Goal: Entertainment & Leisure: Consume media (video, audio)

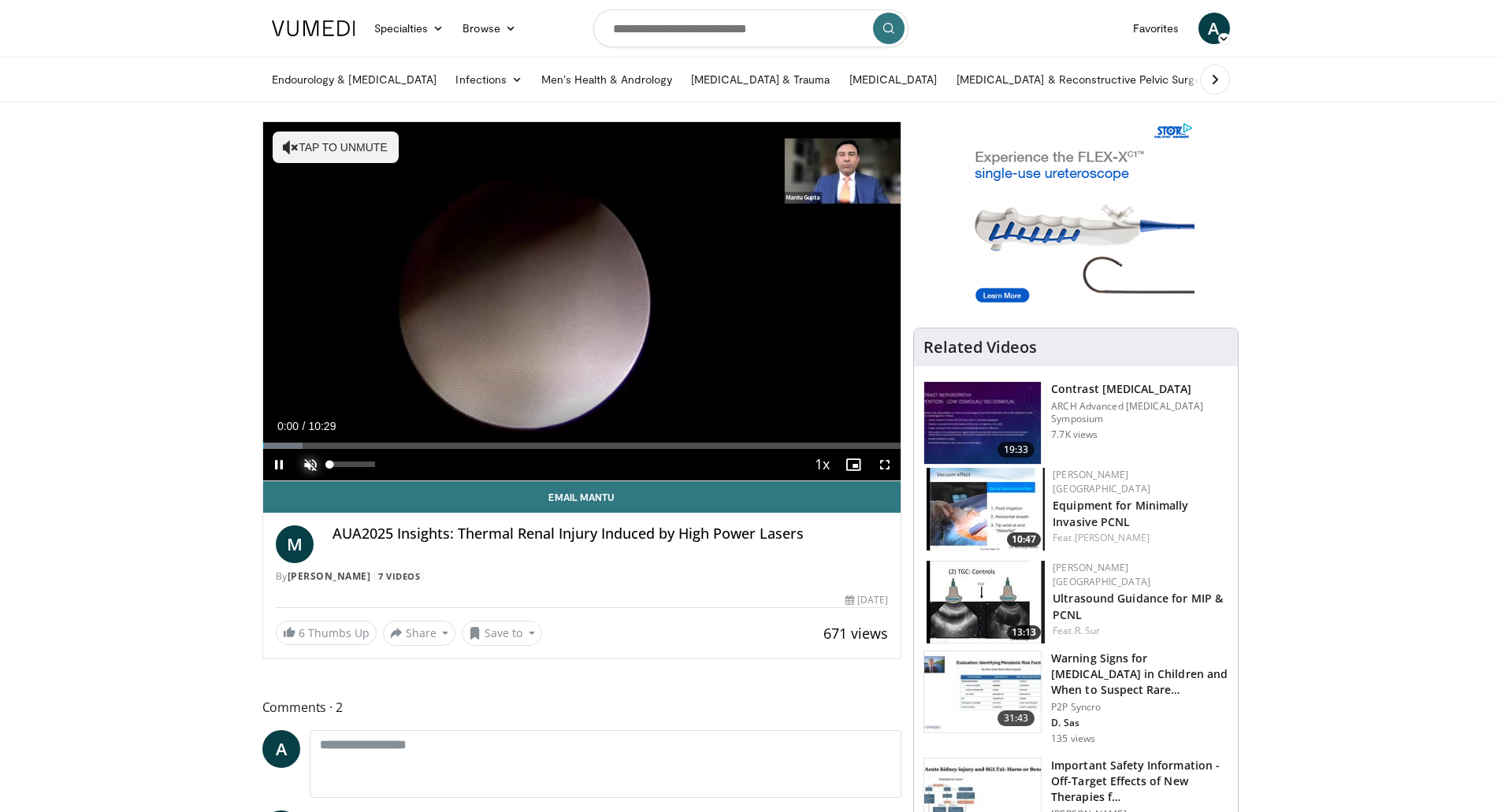
click at [305, 467] on span "Video Player" at bounding box center [311, 464] width 31 height 31
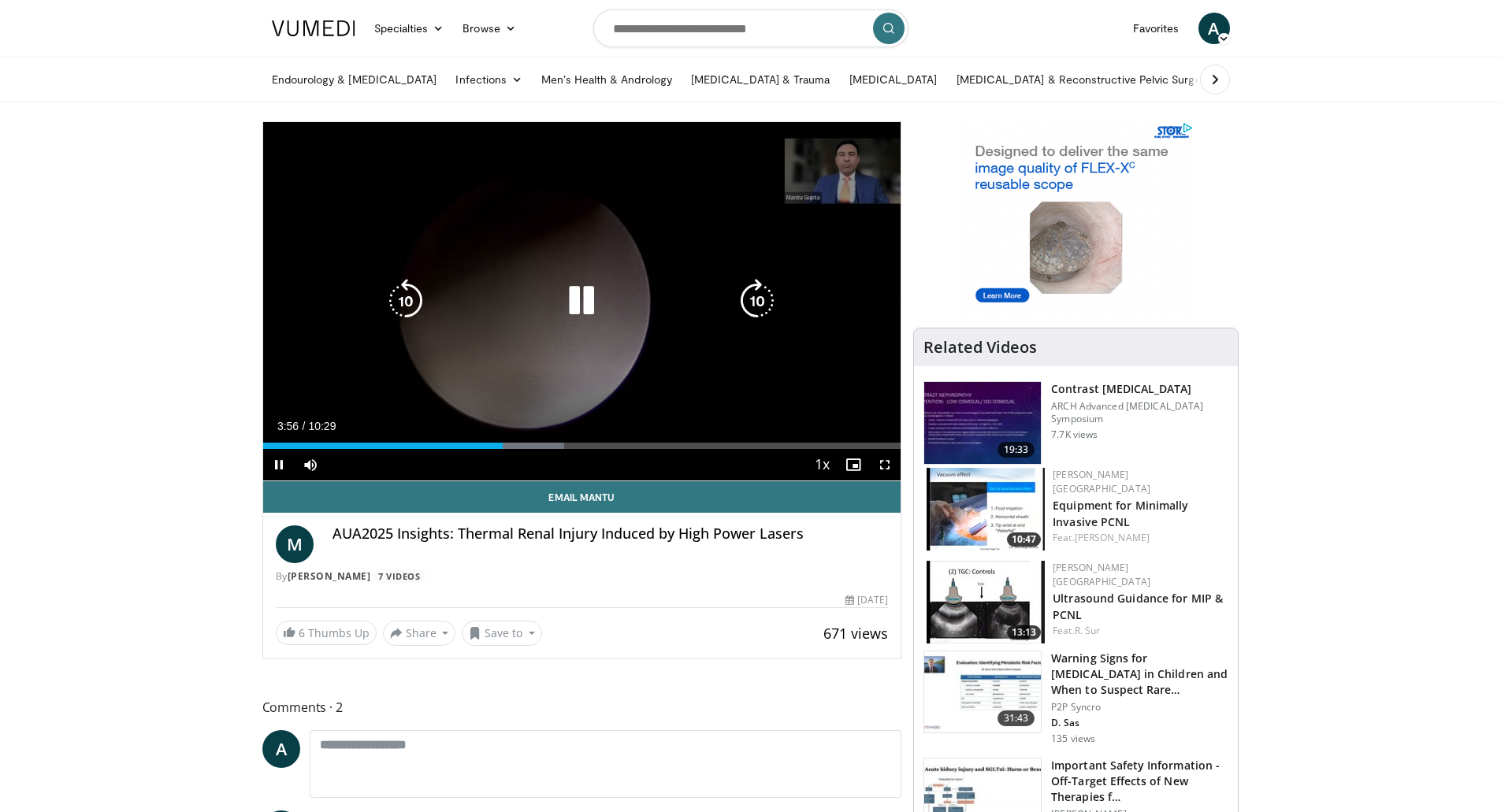
click at [389, 294] on icon "Video Player" at bounding box center [406, 301] width 44 height 44
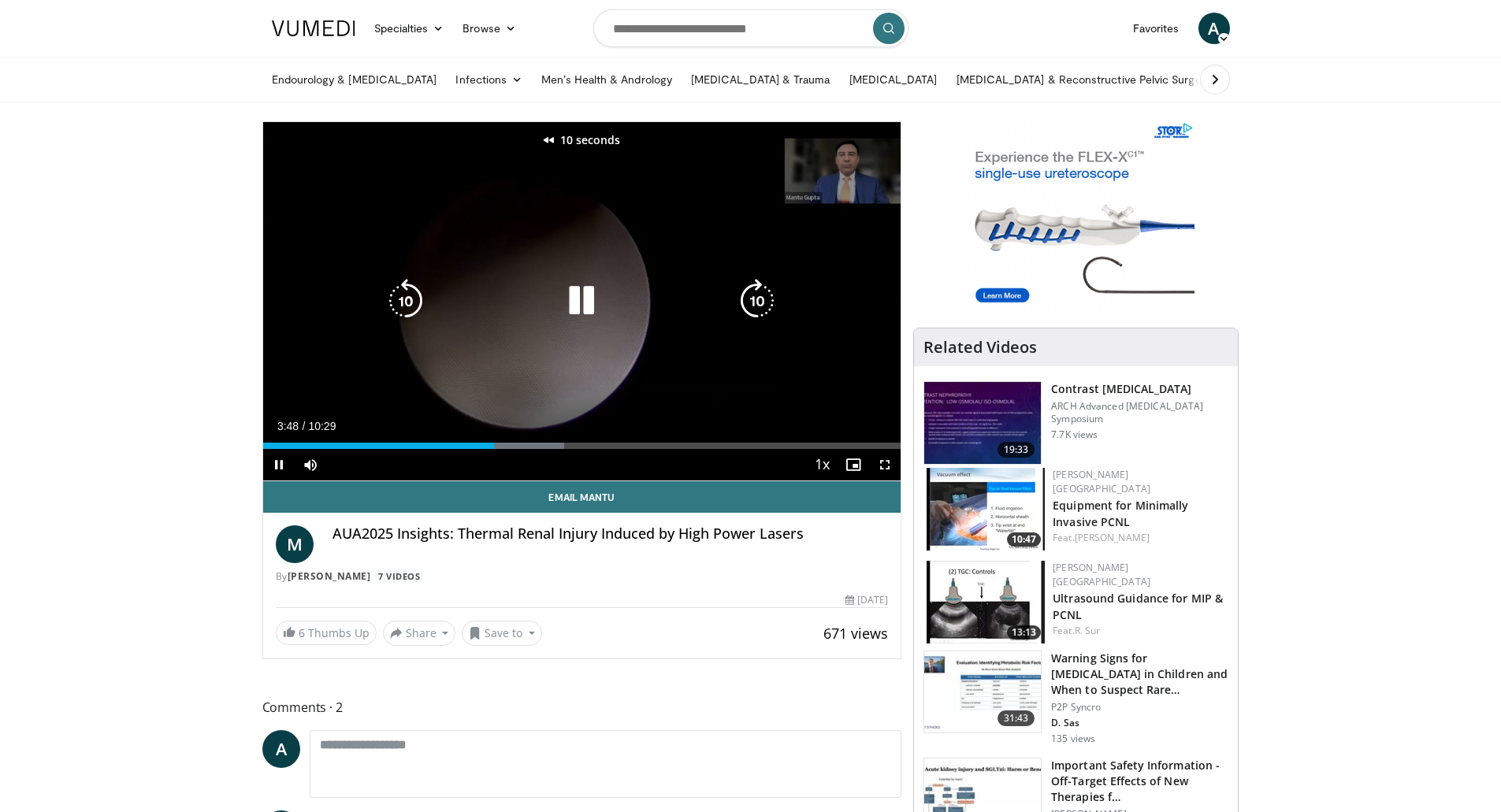
click at [400, 298] on icon "Video Player" at bounding box center [406, 301] width 44 height 44
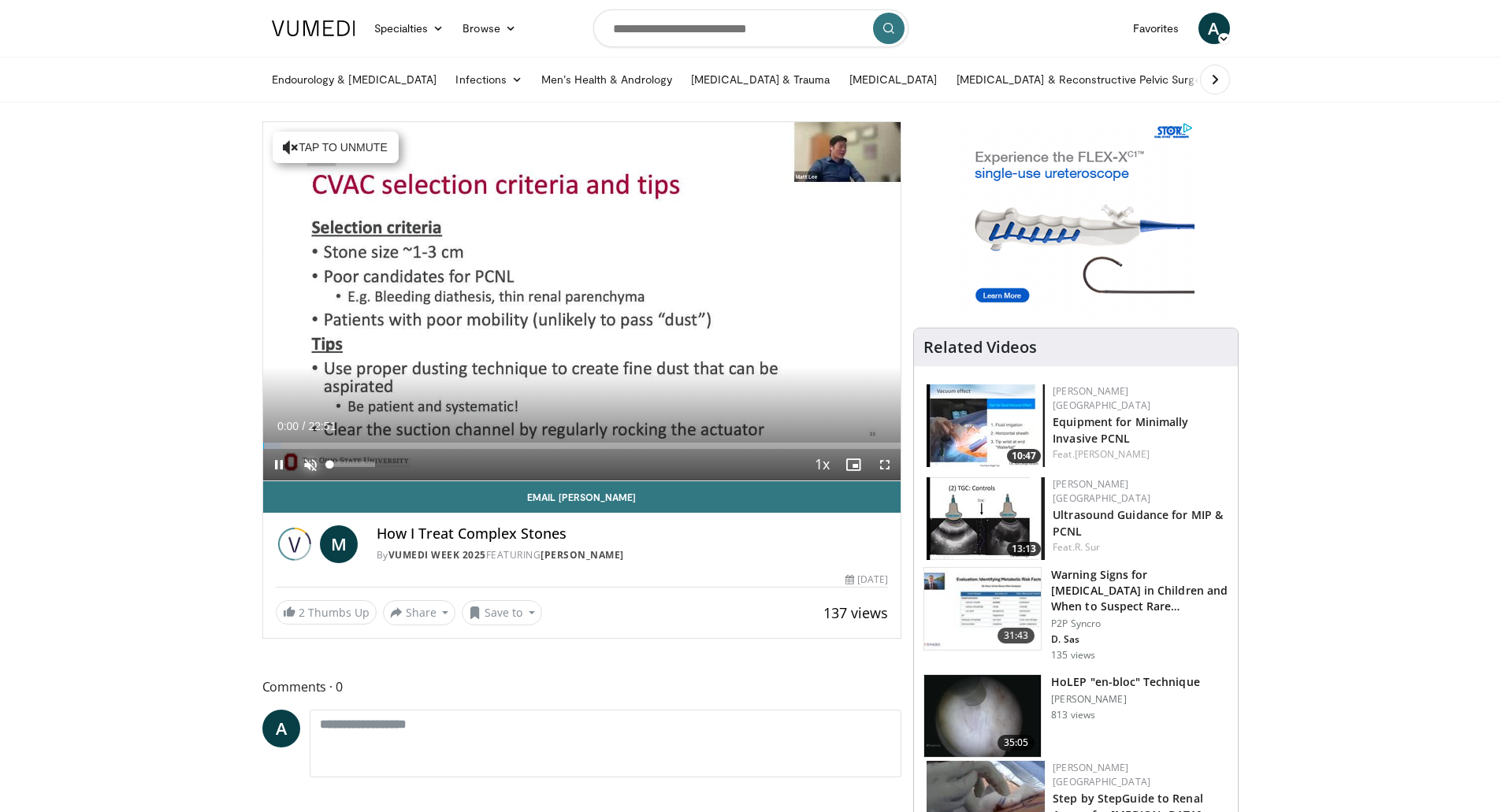
click at [316, 464] on span "Video Player" at bounding box center [311, 464] width 31 height 31
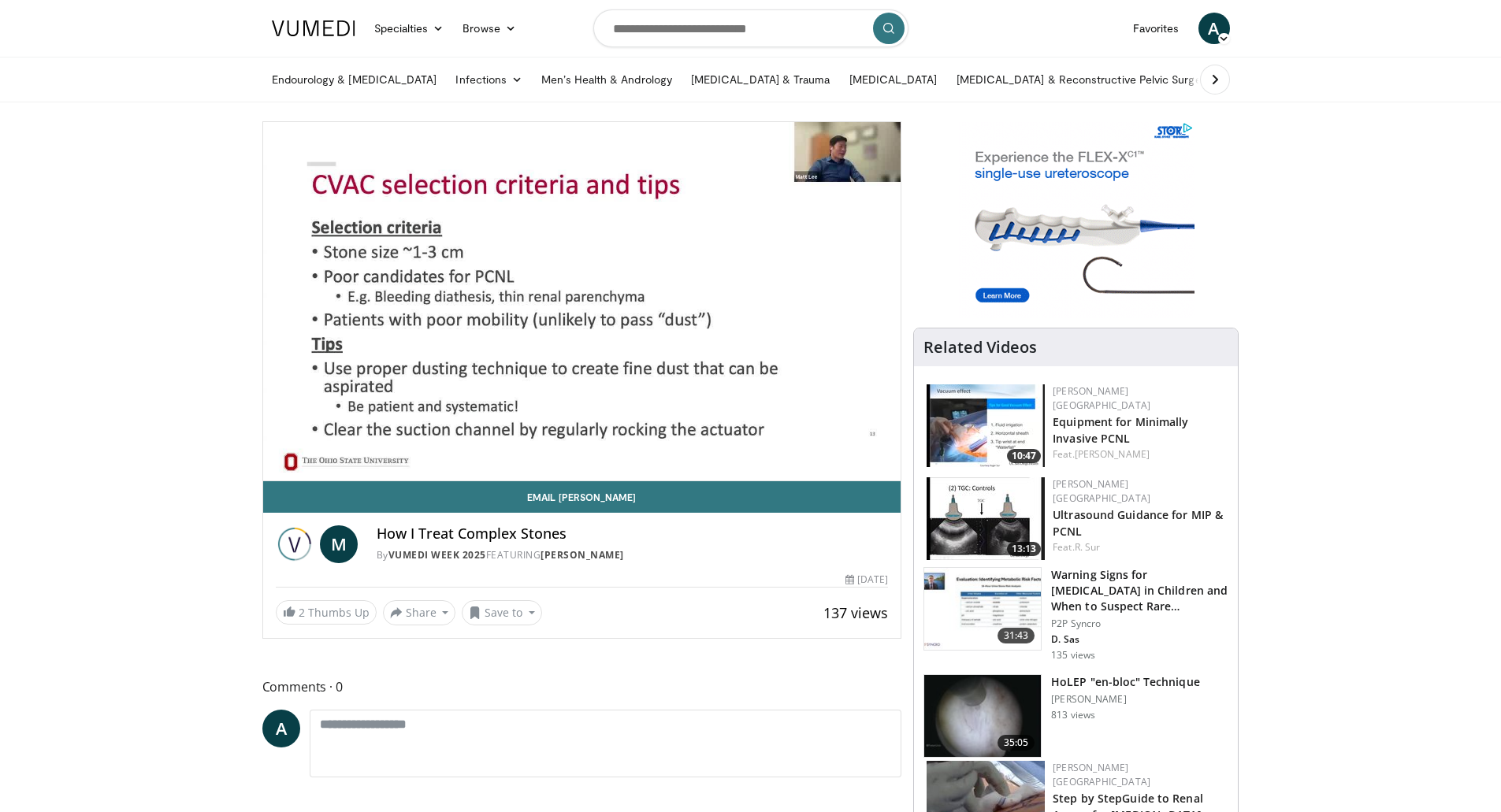
click at [289, 448] on div "10 seconds Tap to unmute" at bounding box center [582, 302] width 638 height 358
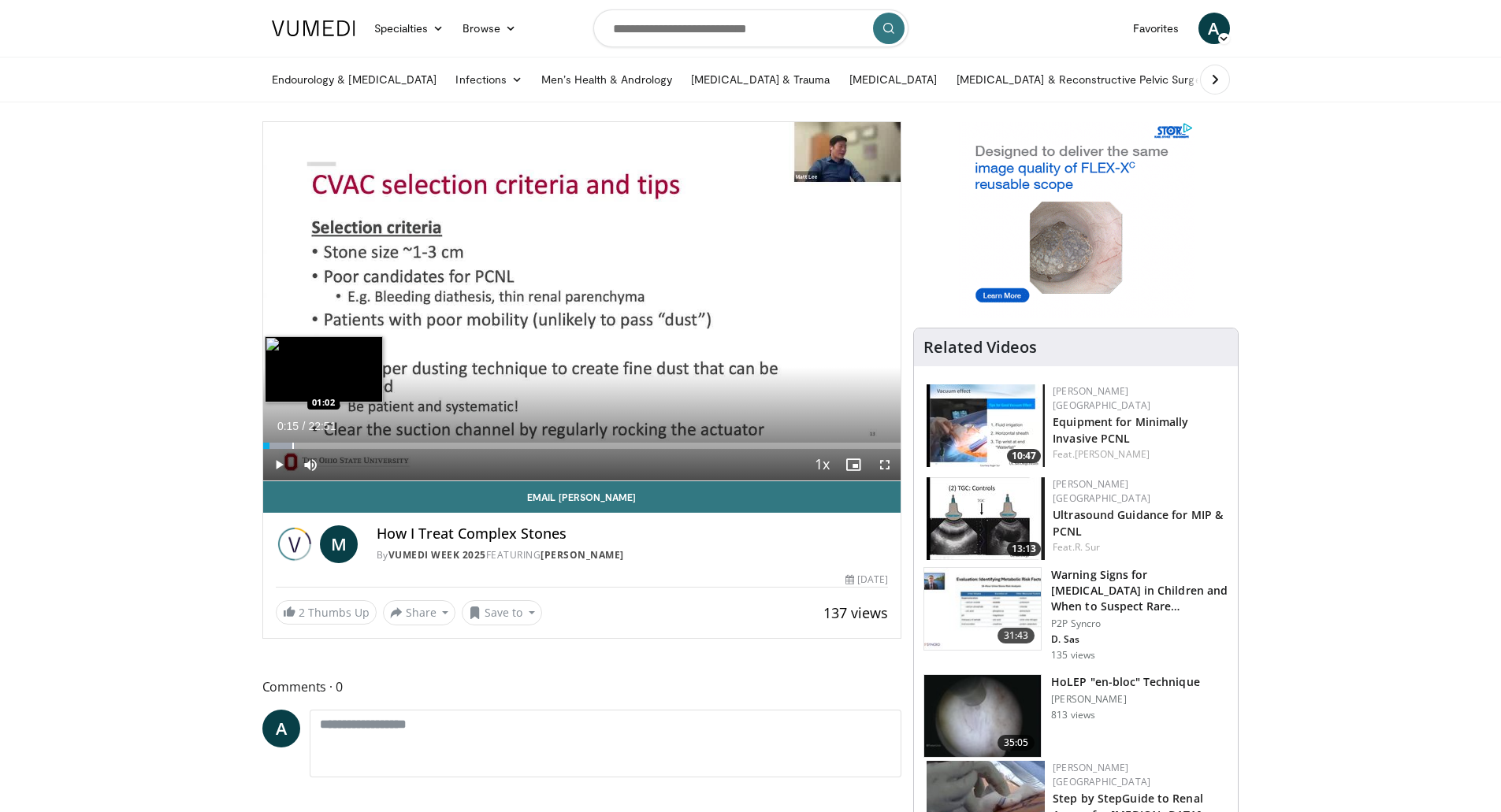
click at [293, 445] on div "Progress Bar" at bounding box center [293, 446] width 2 height 7
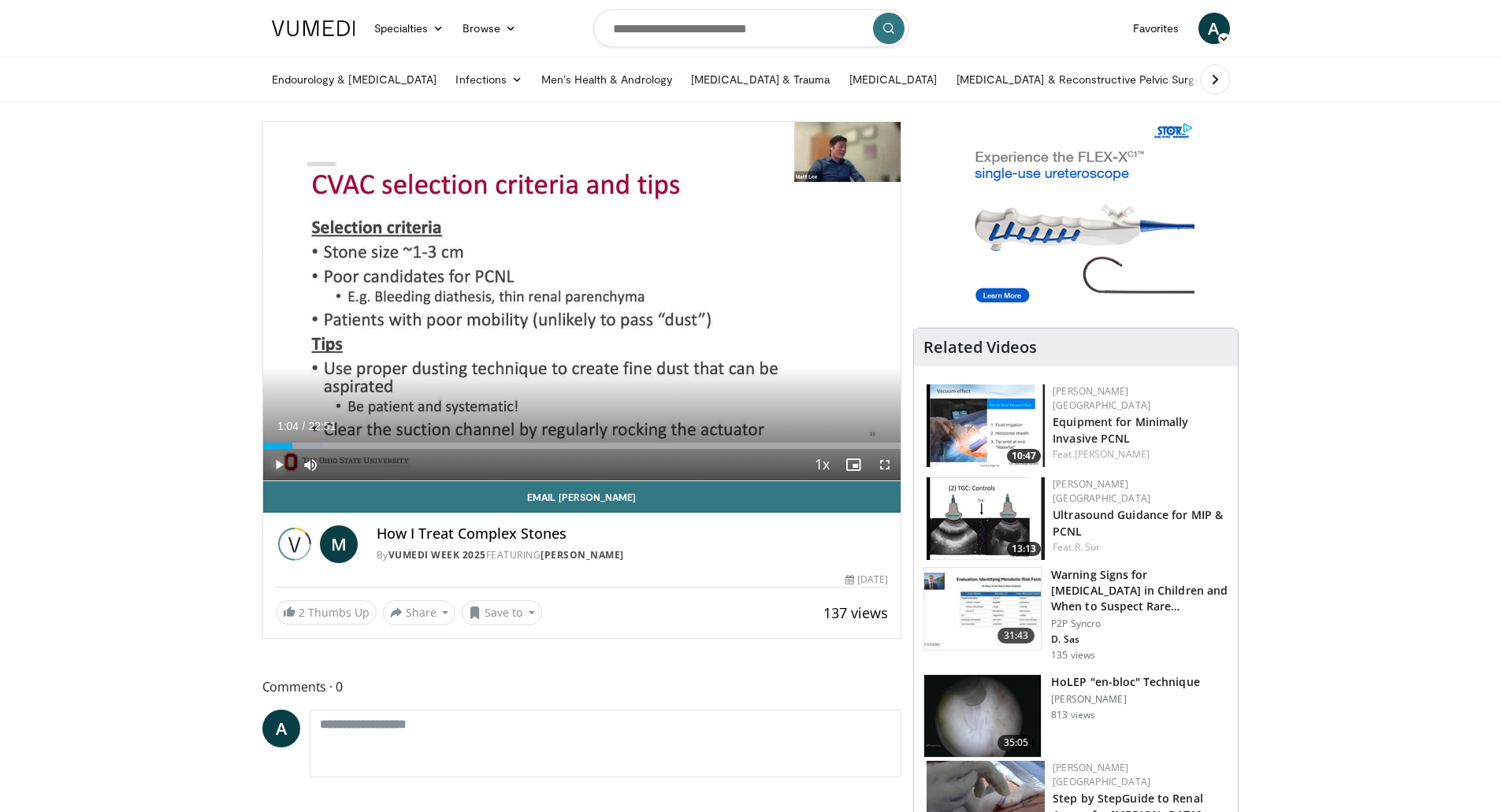
click at [276, 464] on span "Video Player" at bounding box center [279, 464] width 31 height 31
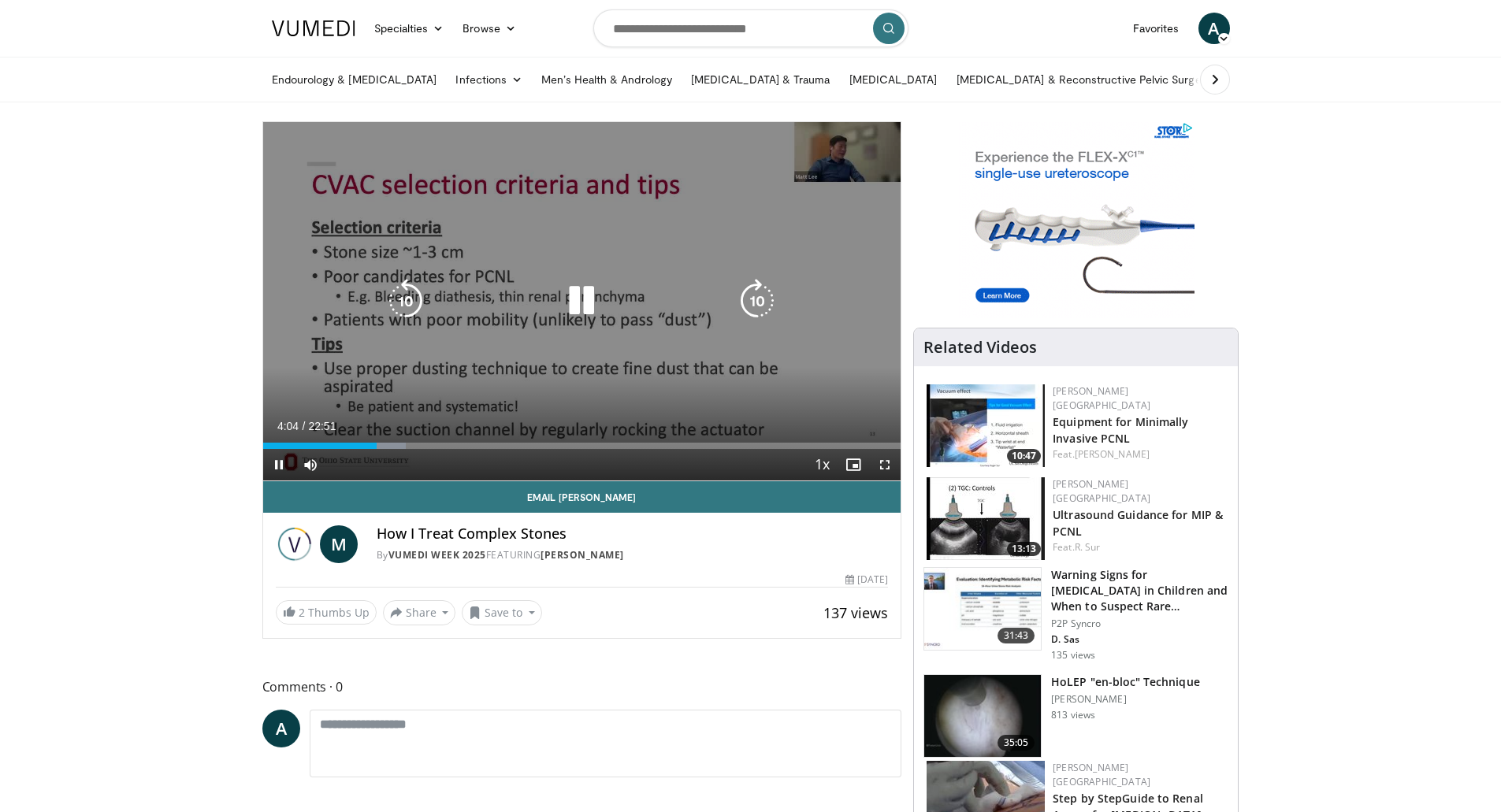
click at [395, 301] on icon "Video Player" at bounding box center [406, 301] width 44 height 44
click at [405, 297] on icon "Video Player" at bounding box center [406, 301] width 44 height 44
click at [407, 293] on icon "Video Player" at bounding box center [406, 301] width 44 height 44
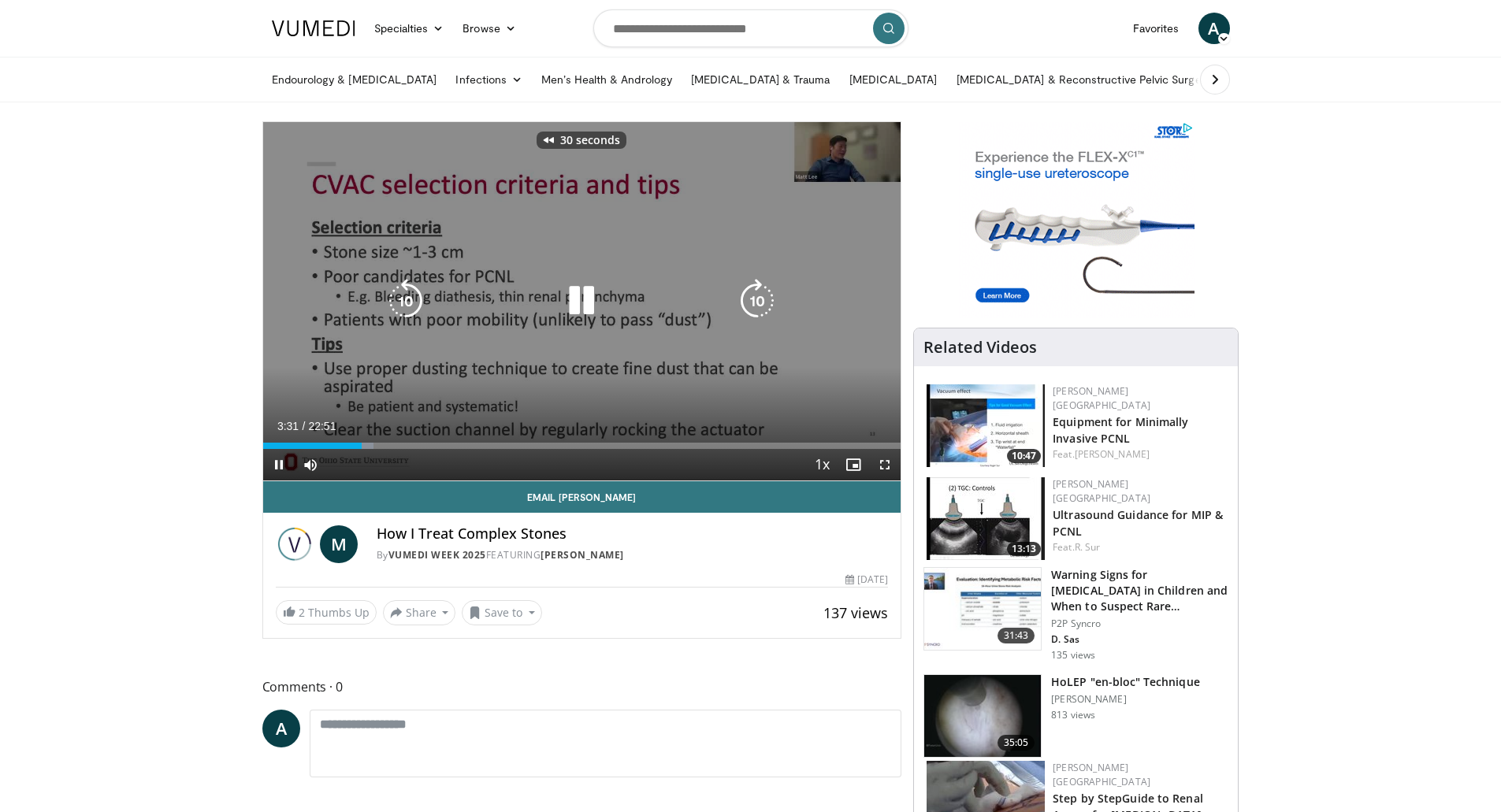
click at [579, 294] on icon "Video Player" at bounding box center [582, 301] width 44 height 44
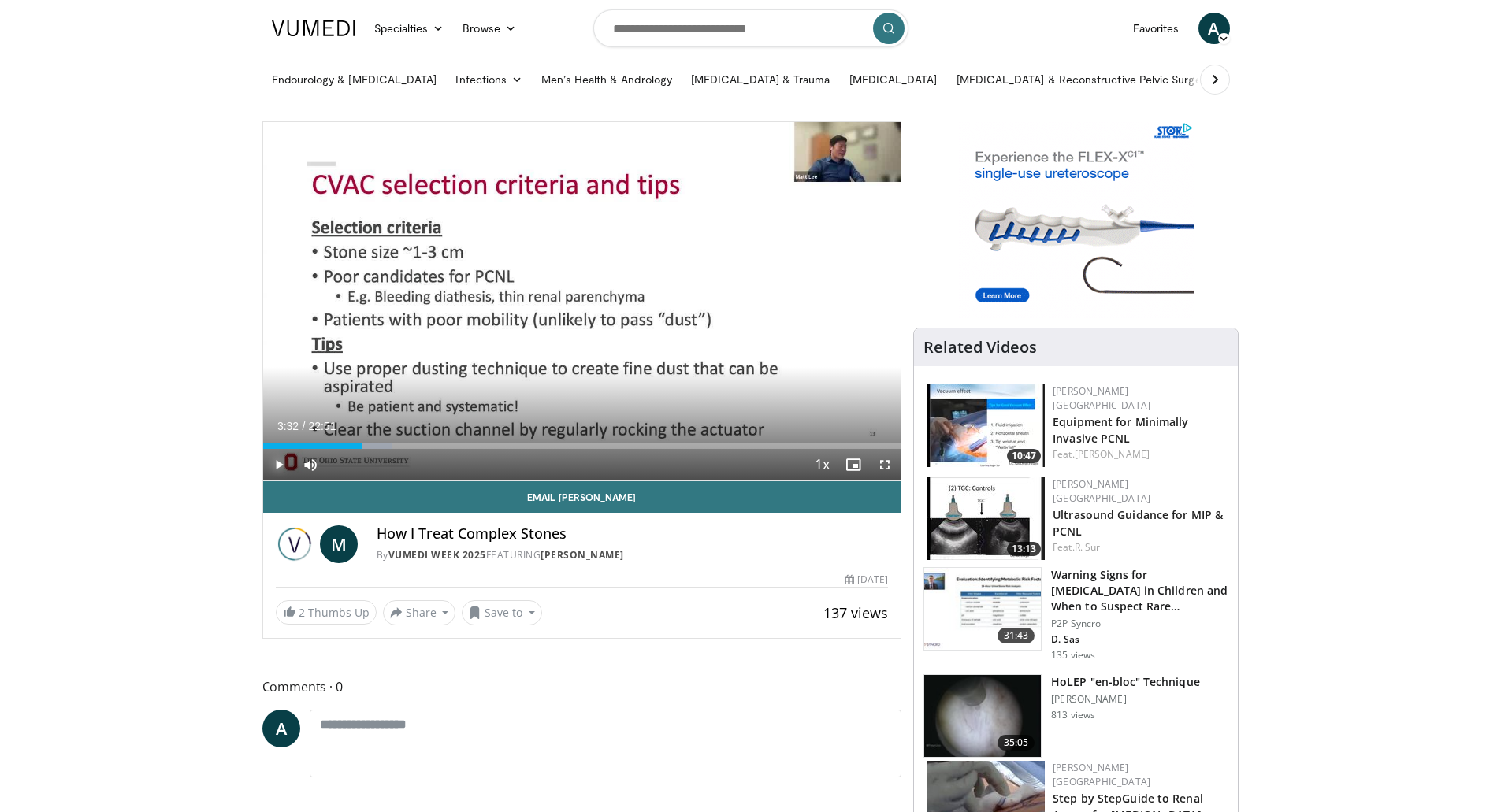
click at [276, 462] on span "Video Player" at bounding box center [279, 464] width 31 height 31
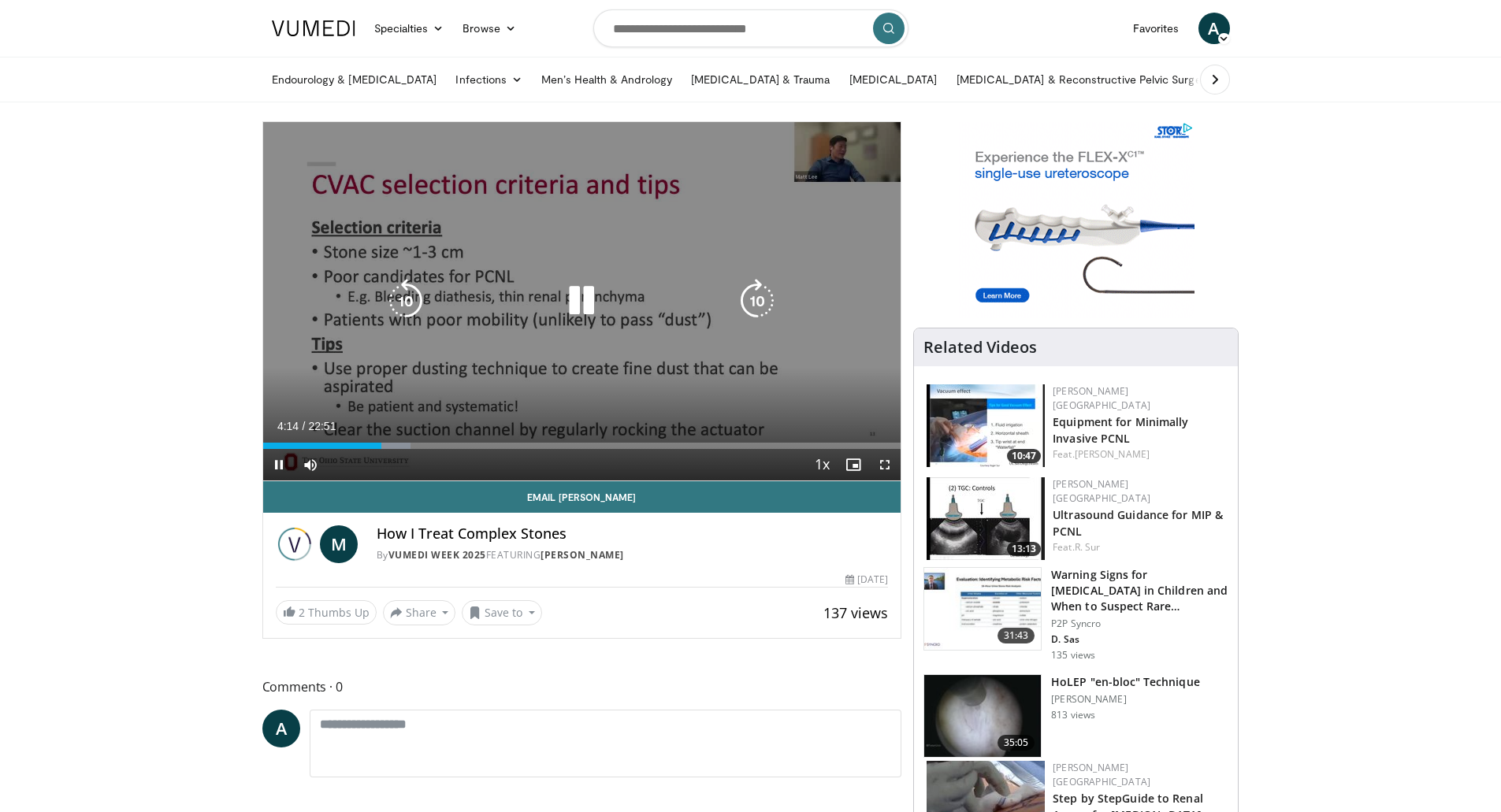
click at [756, 301] on icon "Video Player" at bounding box center [757, 301] width 44 height 44
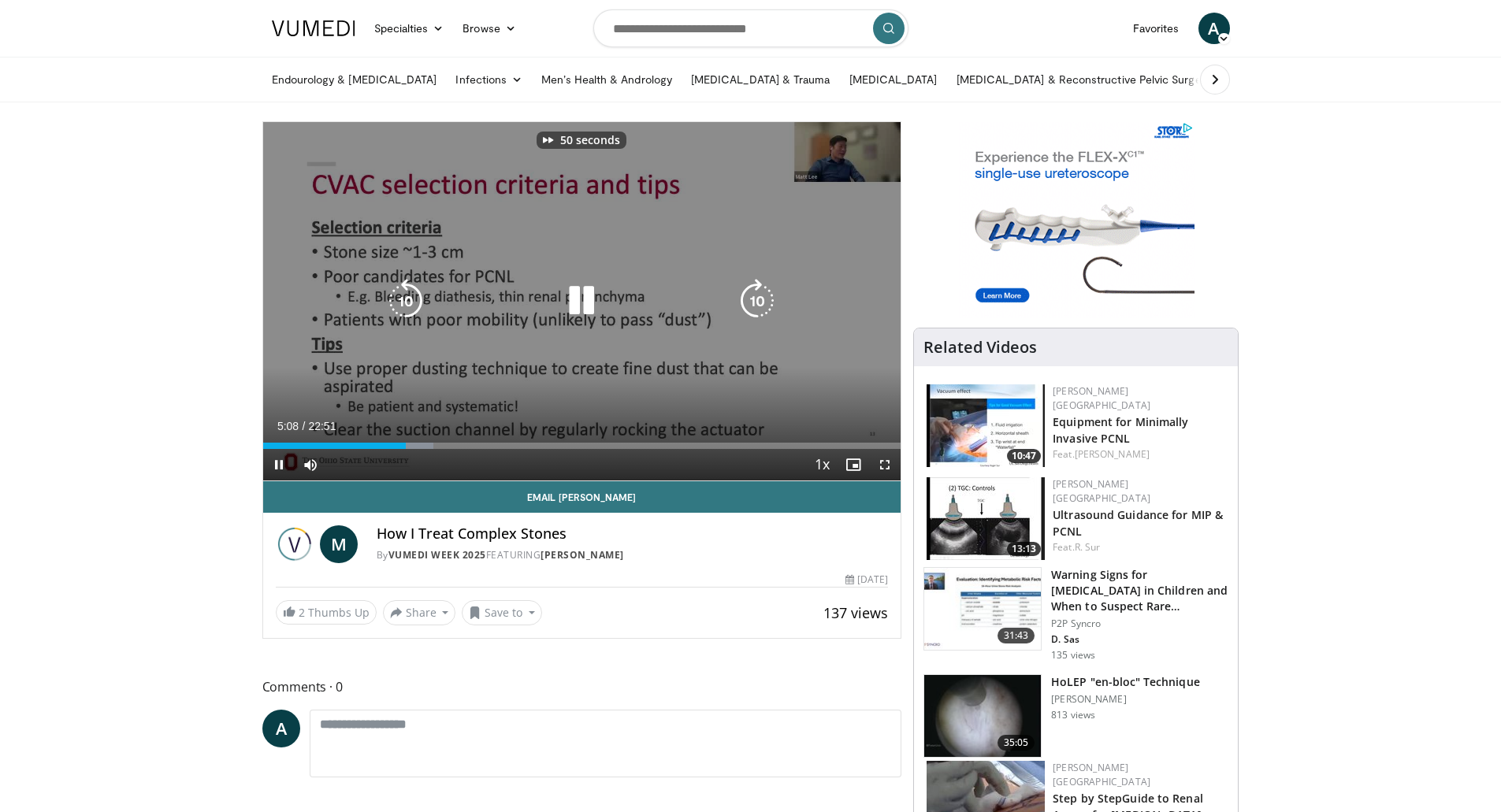
click at [756, 301] on icon "Video Player" at bounding box center [757, 301] width 44 height 44
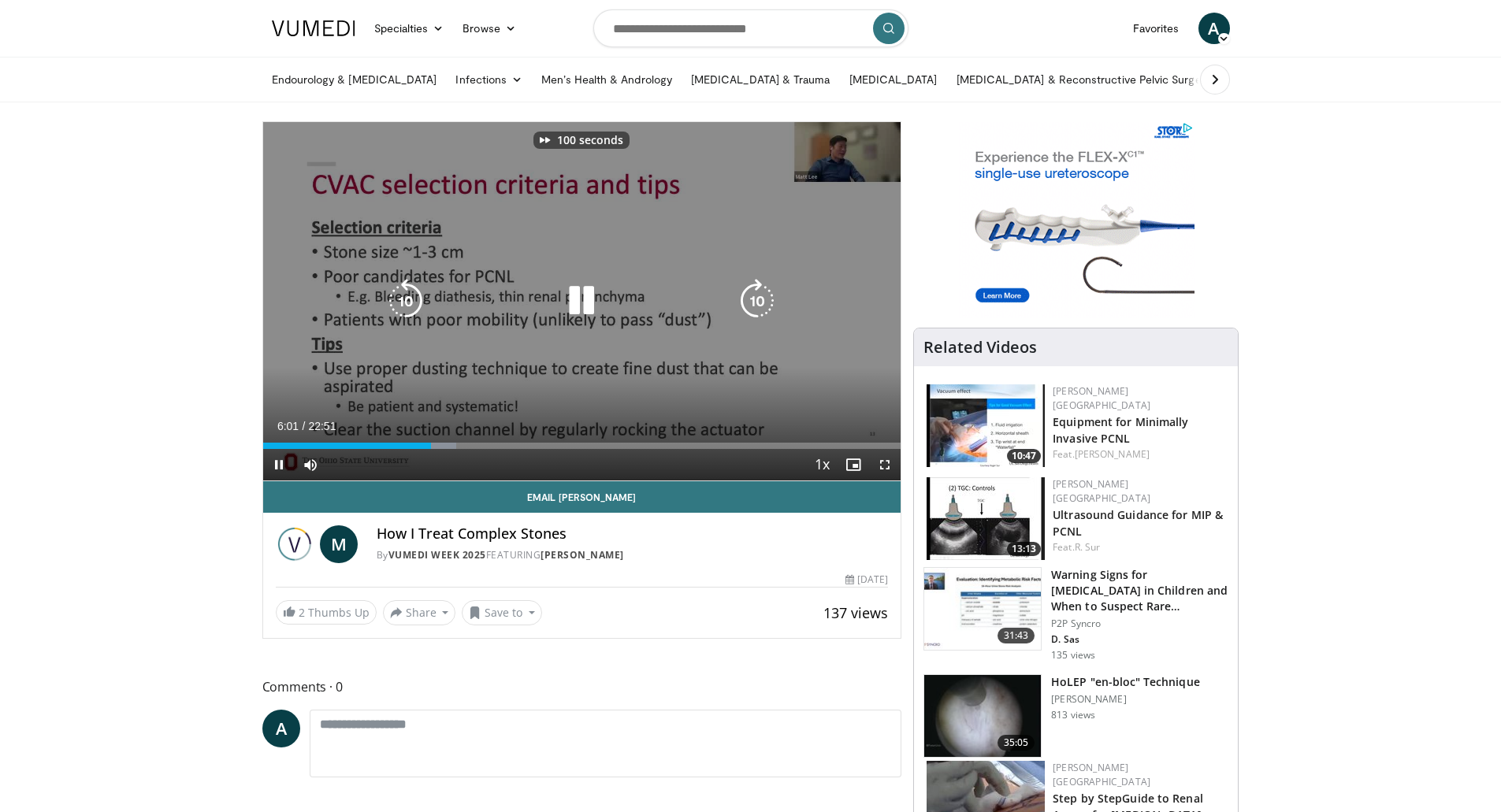
click at [756, 301] on icon "Video Player" at bounding box center [757, 301] width 44 height 44
click at [762, 300] on icon "Video Player" at bounding box center [757, 301] width 44 height 44
click at [752, 294] on icon "Video Player" at bounding box center [757, 301] width 44 height 44
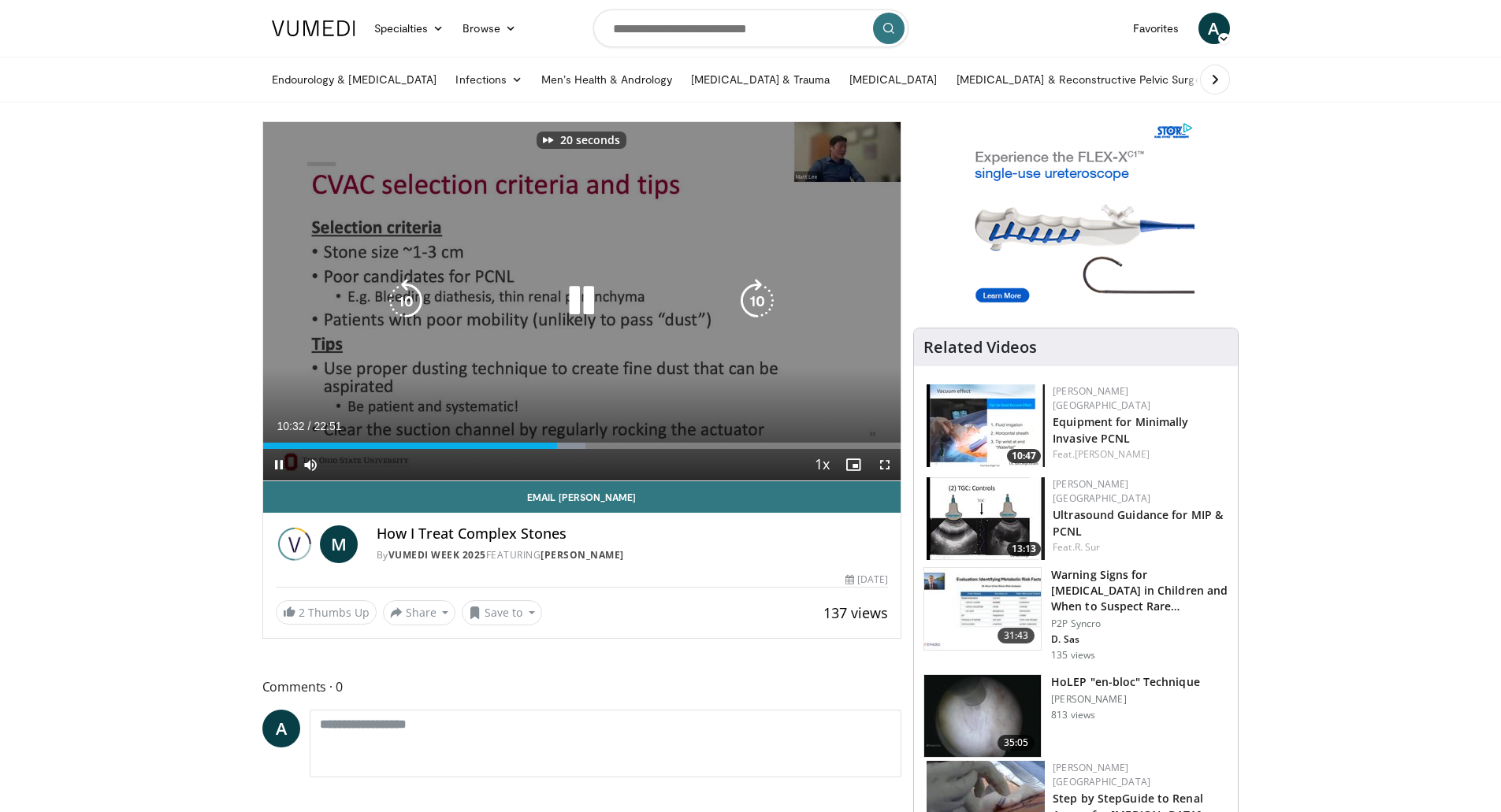
click at [752, 294] on icon "Video Player" at bounding box center [757, 301] width 44 height 44
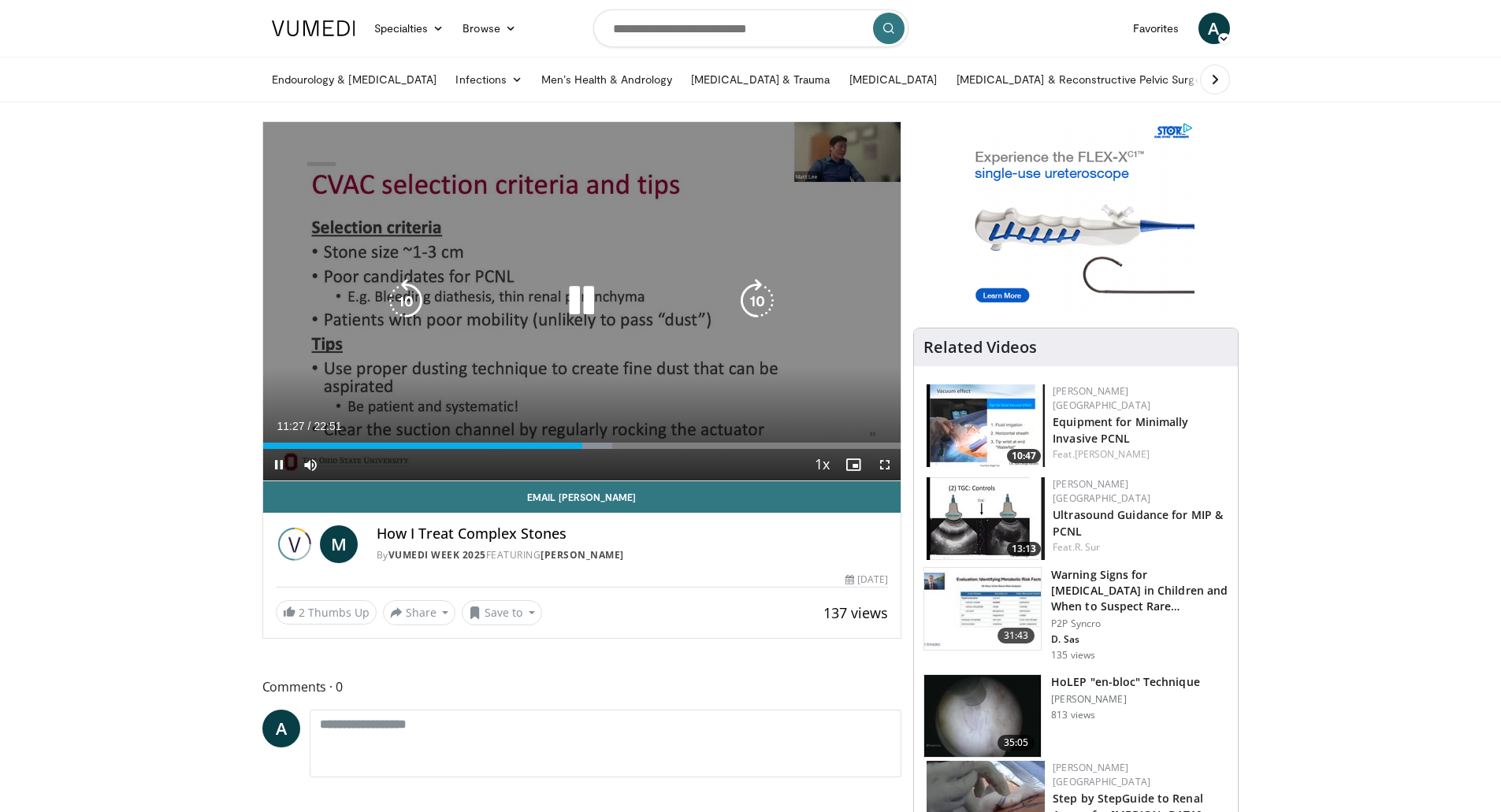
click at [752, 294] on div "70 seconds Tap to unmute" at bounding box center [582, 302] width 638 height 358
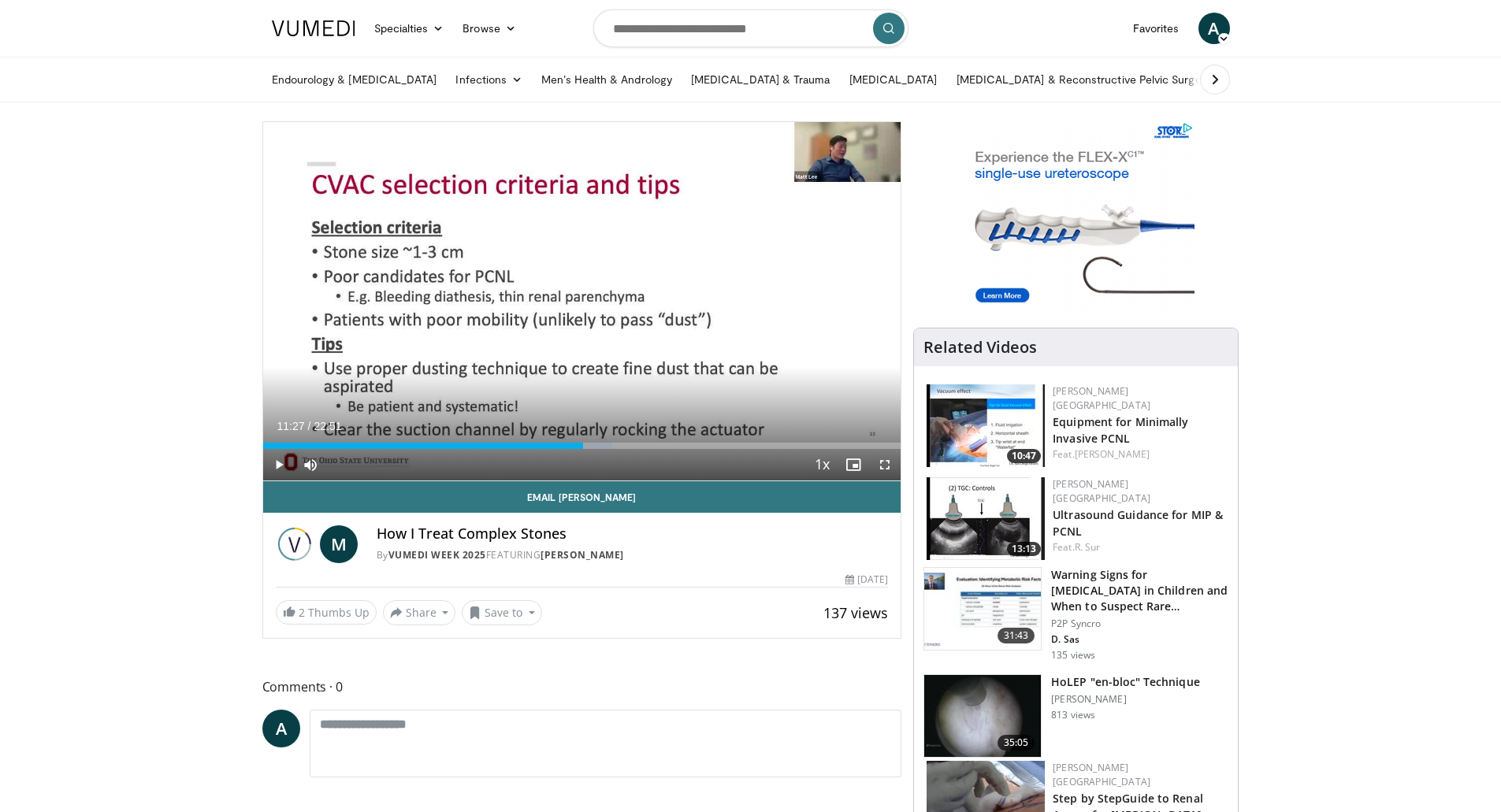
click at [752, 294] on div "70 seconds Tap to unmute" at bounding box center [582, 302] width 638 height 358
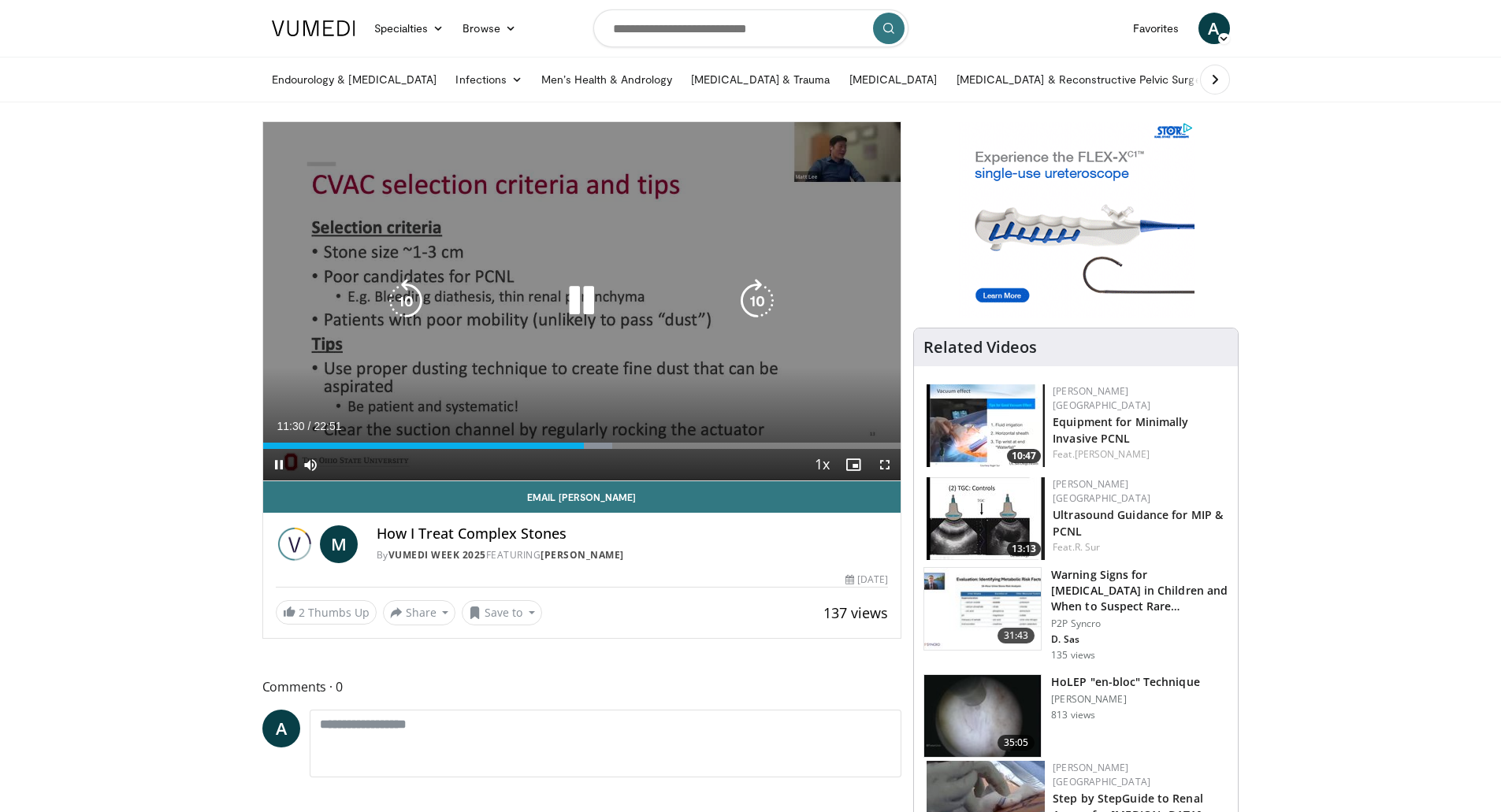
click at [752, 302] on icon "Video Player" at bounding box center [757, 301] width 44 height 44
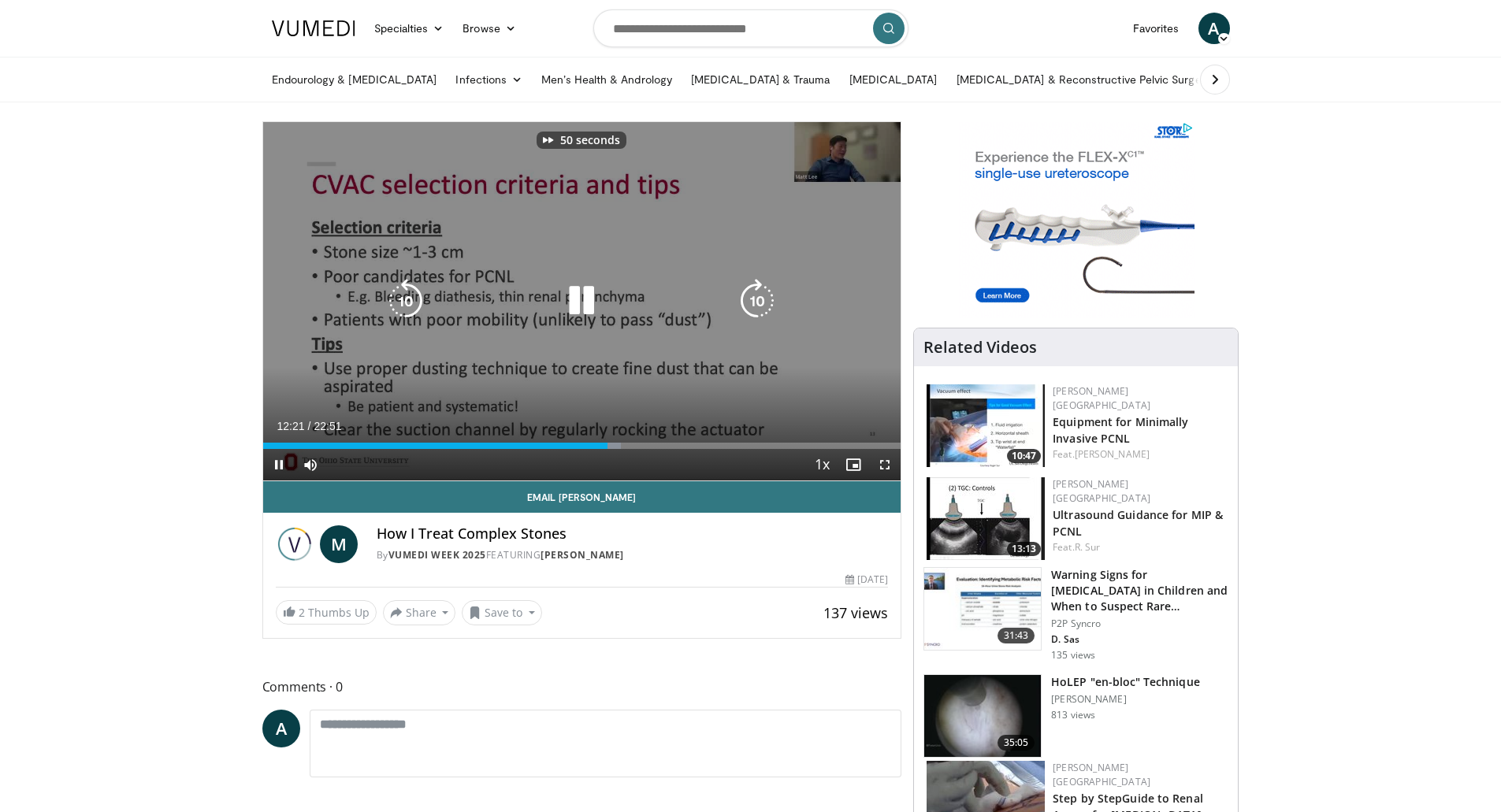
click at [752, 302] on icon "Video Player" at bounding box center [757, 301] width 44 height 44
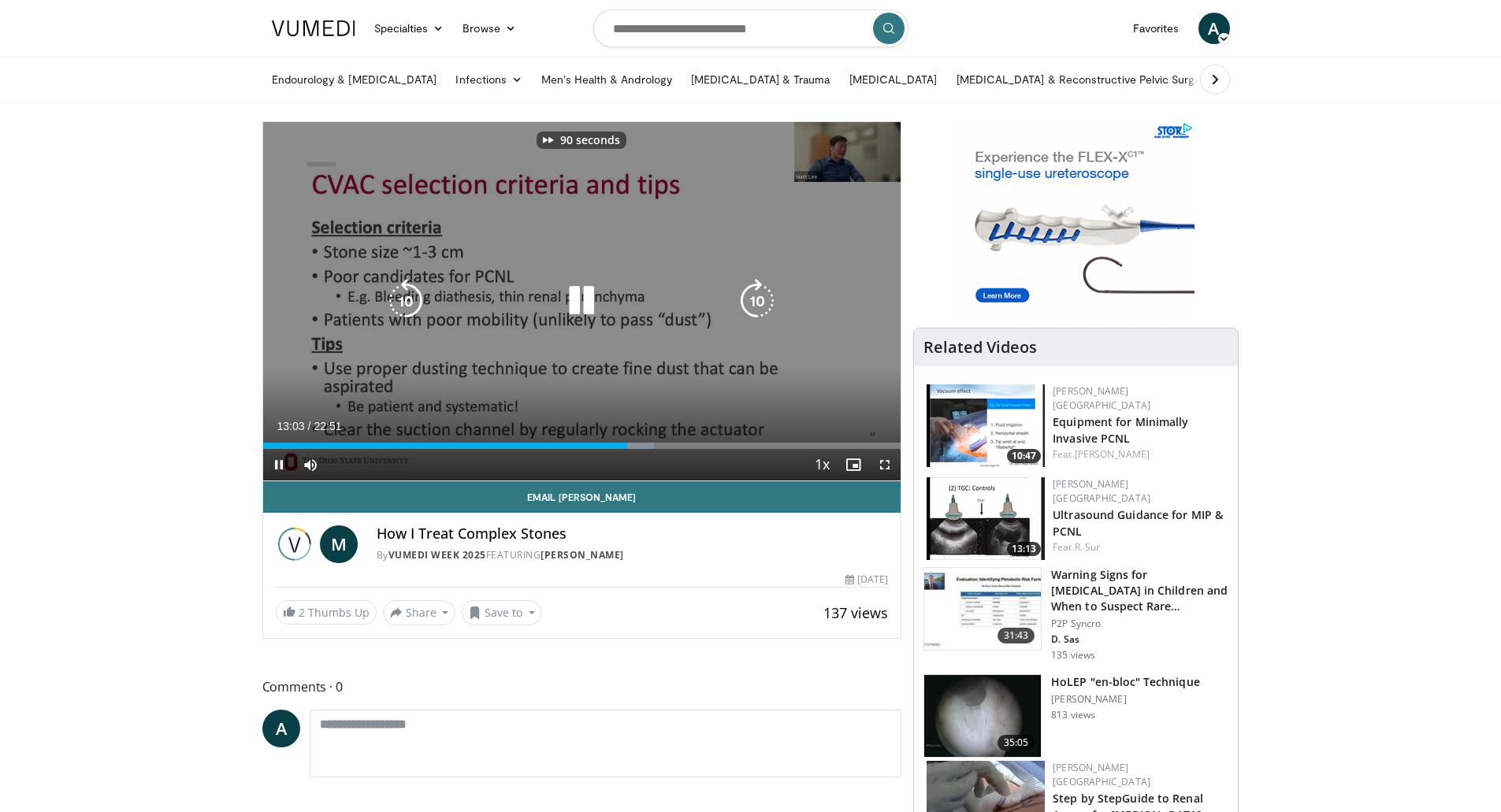
click at [752, 302] on icon "Video Player" at bounding box center [757, 301] width 44 height 44
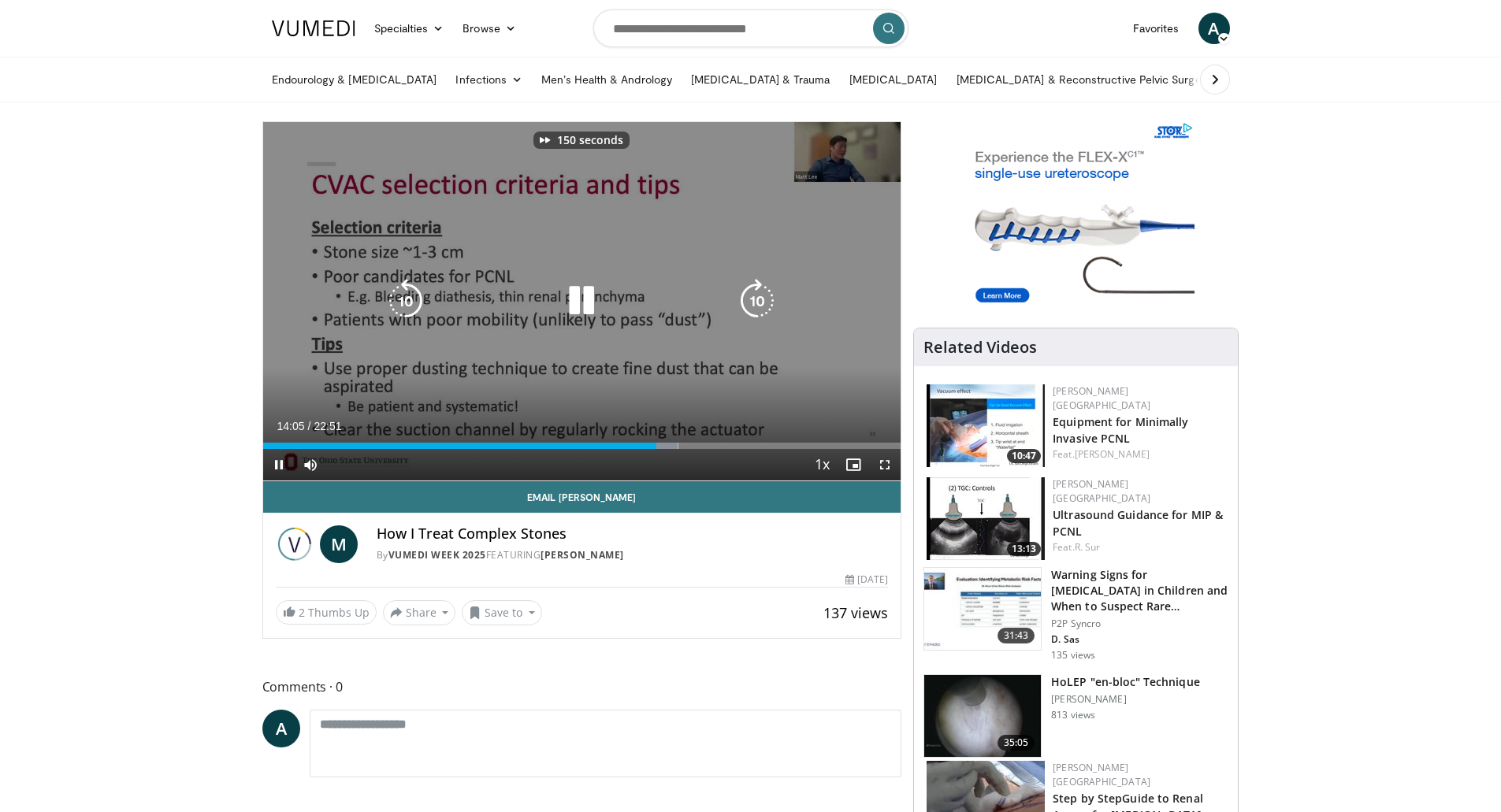
click at [752, 302] on icon "Video Player" at bounding box center [757, 301] width 44 height 44
click at [404, 293] on icon "Video Player" at bounding box center [406, 301] width 44 height 44
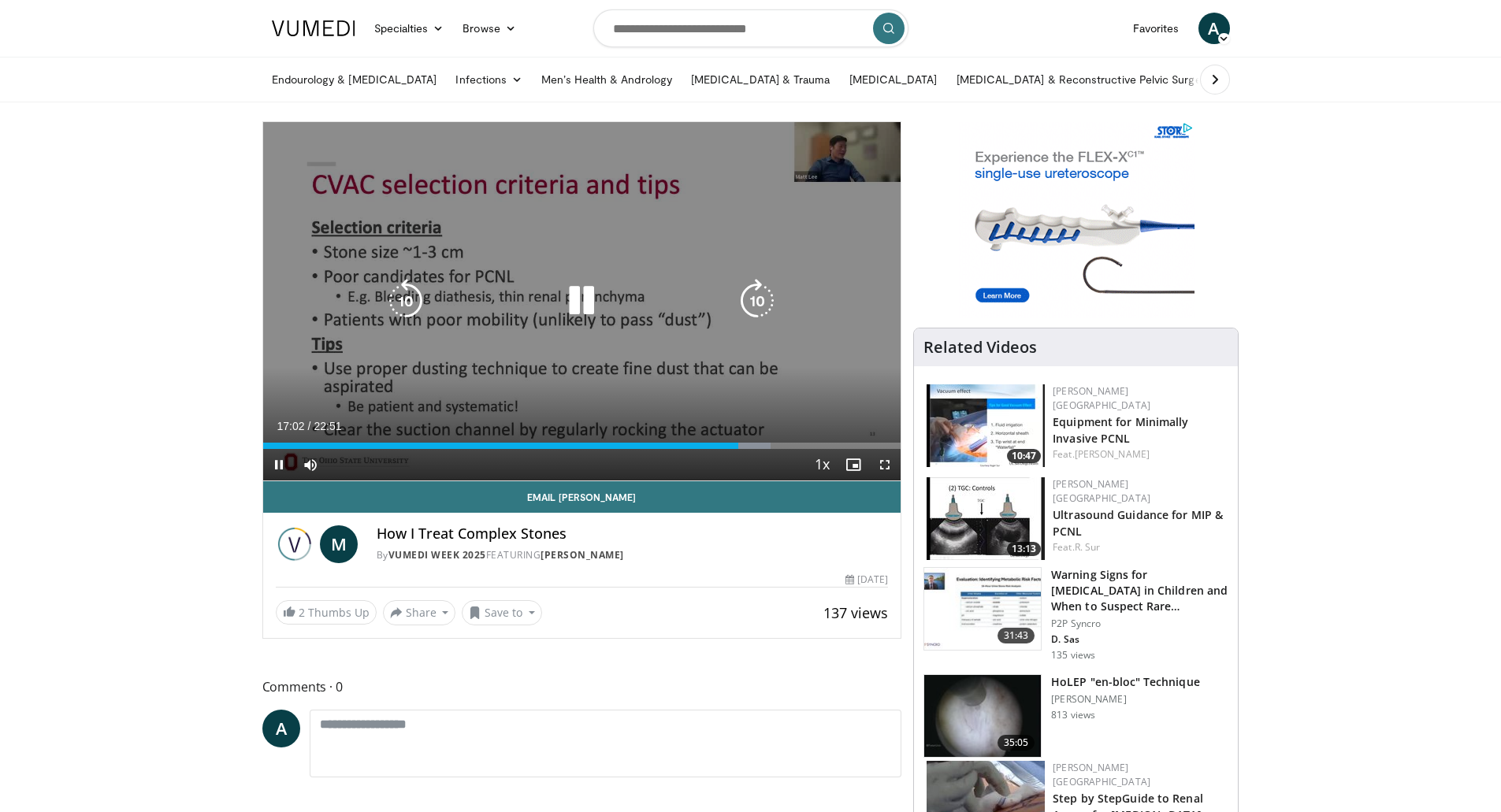
click at [746, 300] on icon "Video Player" at bounding box center [757, 301] width 44 height 44
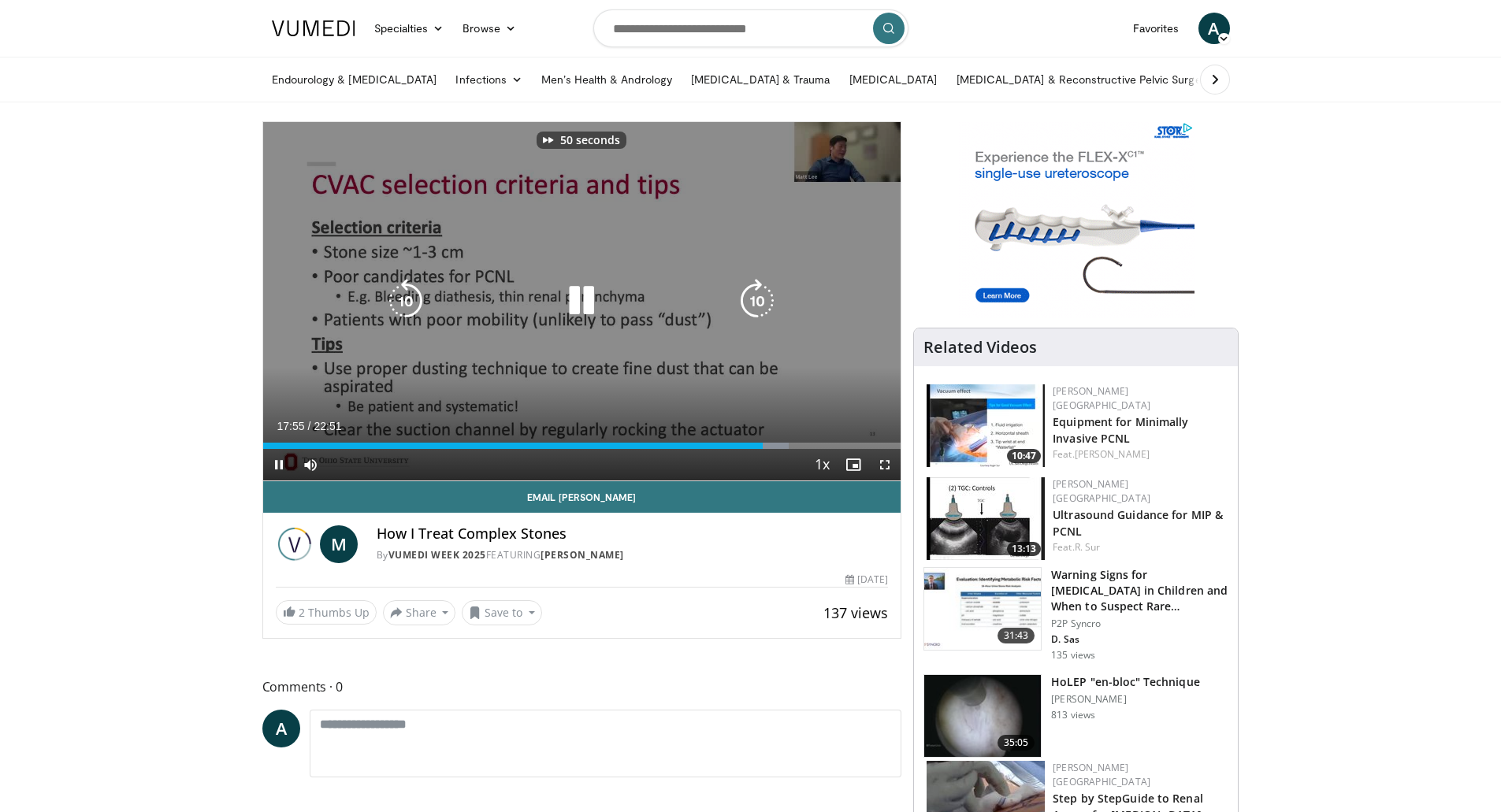
click at [746, 300] on icon "Video Player" at bounding box center [757, 301] width 44 height 44
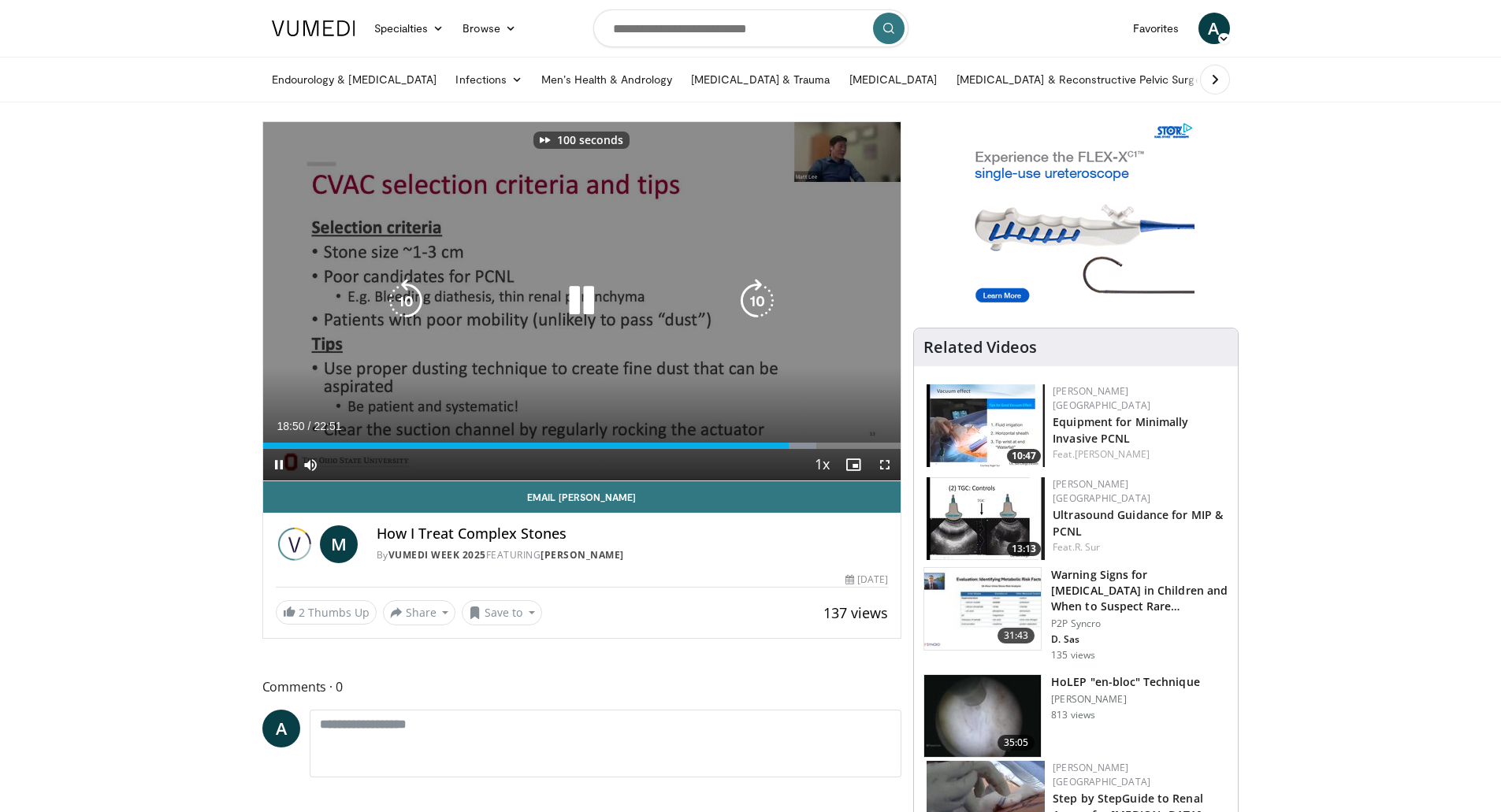
click at [746, 300] on icon "Video Player" at bounding box center [757, 301] width 44 height 44
click at [413, 302] on icon "Video Player" at bounding box center [406, 301] width 44 height 44
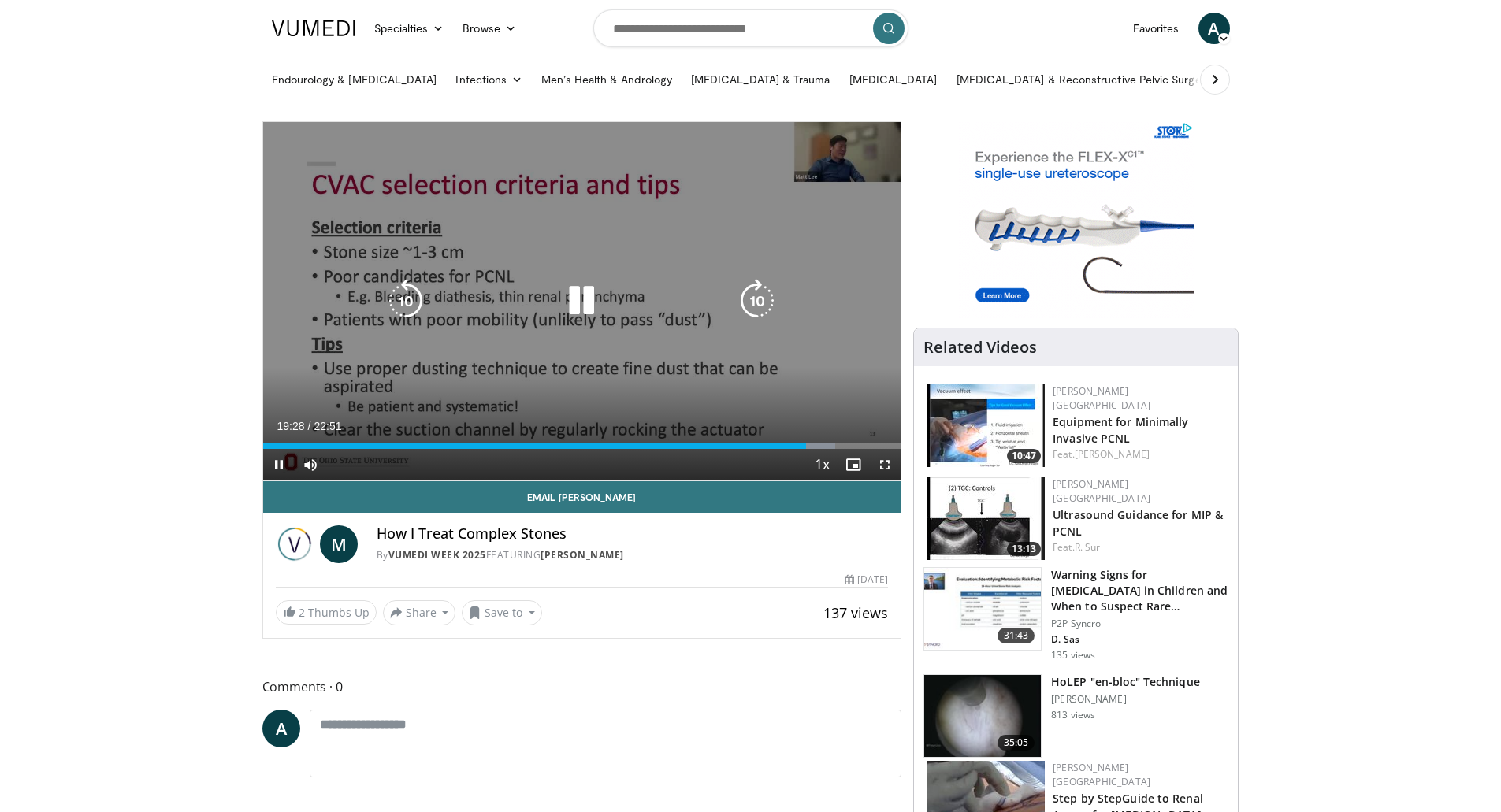
click at [398, 295] on icon "Video Player" at bounding box center [406, 301] width 44 height 44
